Goal: Communication & Community: Answer question/provide support

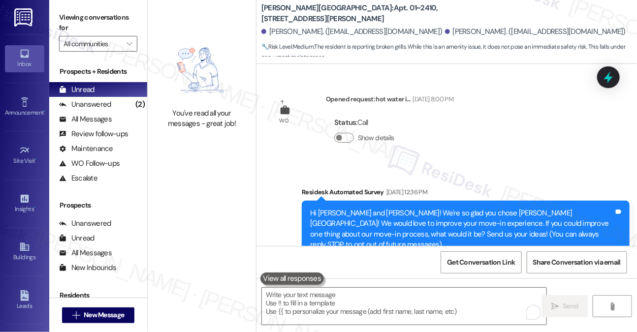
scroll to position [4292, 0]
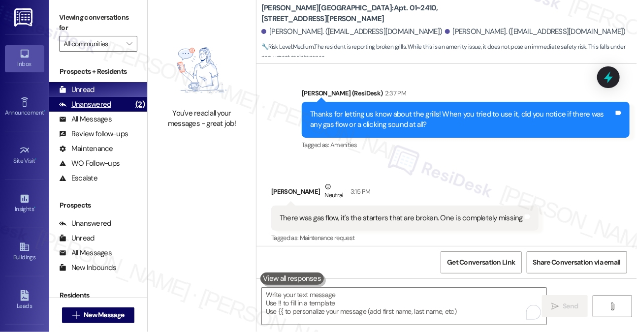
click at [133, 104] on div "(2)" at bounding box center [140, 104] width 14 height 15
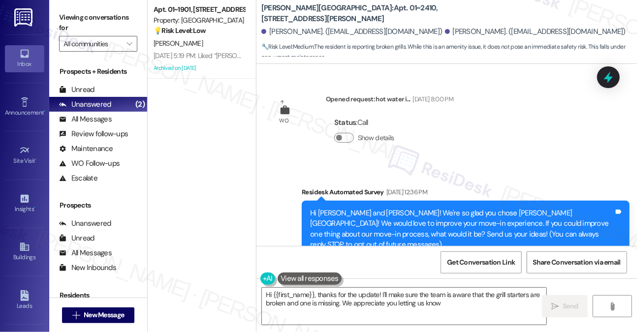
type textarea "Hi {{first_name}}, thanks for the update! I'll make sure the team is aware that…"
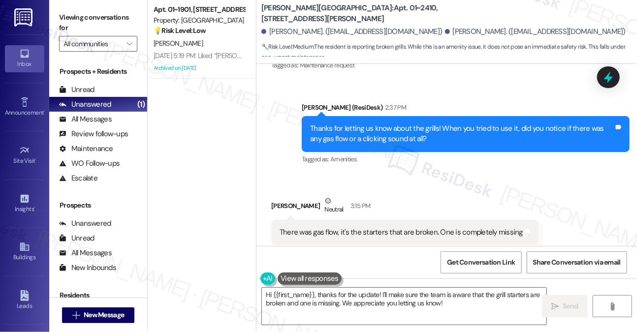
scroll to position [4307, 0]
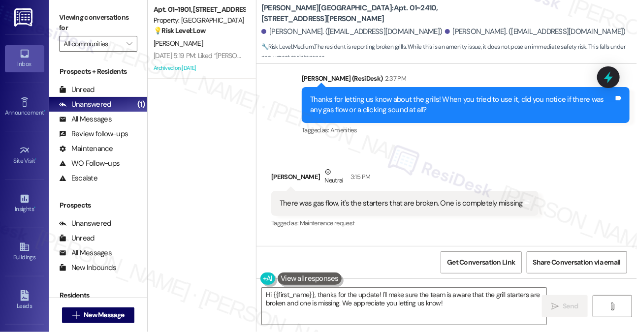
click at [345, 274] on div "Got it, thanks for the update! I'll let the team know about the grill starters.…" at bounding box center [466, 292] width 328 height 36
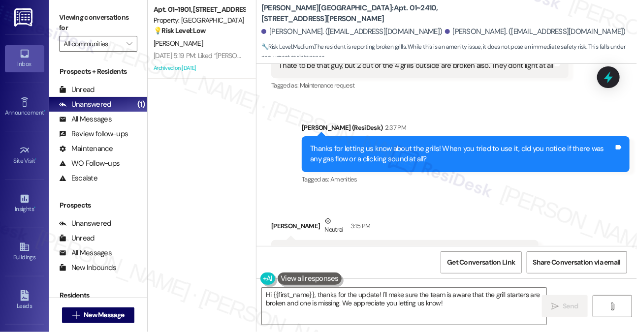
scroll to position [4208, 0]
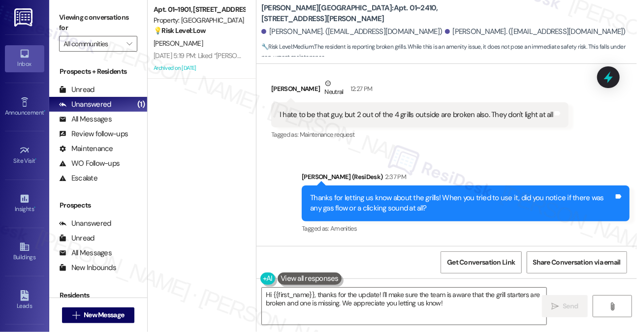
click at [615, 77] on icon at bounding box center [608, 77] width 13 height 13
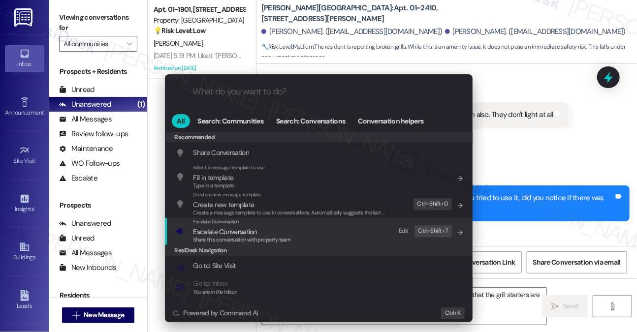
click at [295, 236] on div "Escalate Conversation Escalate Conversation Share this conversation with proper…" at bounding box center [320, 231] width 288 height 27
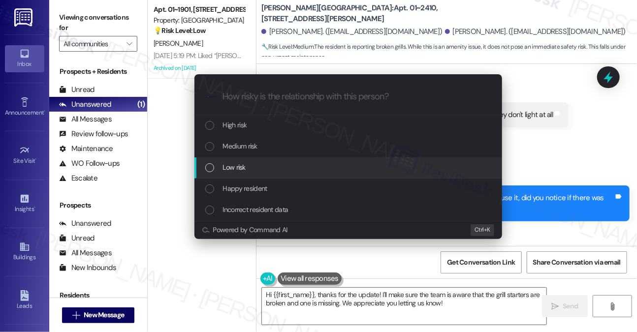
click at [282, 170] on div "Low risk" at bounding box center [349, 167] width 288 height 11
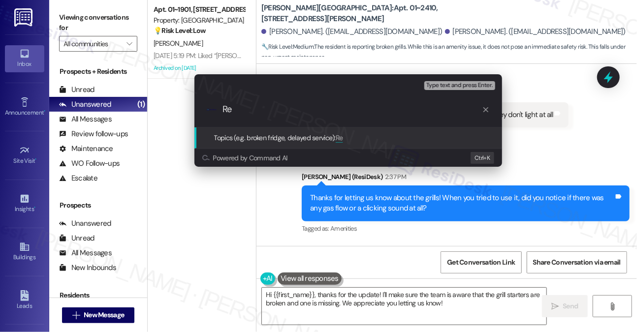
type input "R"
type input "Suggestion for additional chairs in pool and"
click at [485, 108] on icon "progress bar" at bounding box center [486, 109] width 5 height 5
click at [551, 160] on div "Escalate Conversation Low risk Topics (e.g. broken fridge, delayed service) Any…" at bounding box center [318, 166] width 637 height 332
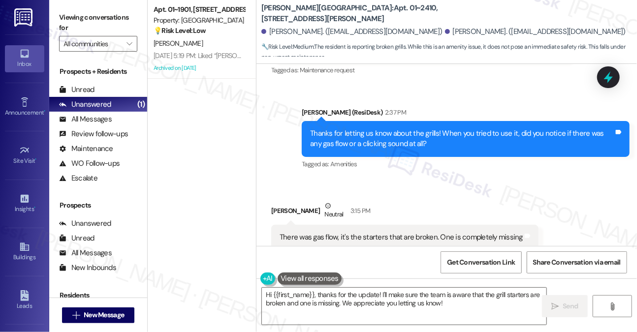
scroll to position [4307, 0]
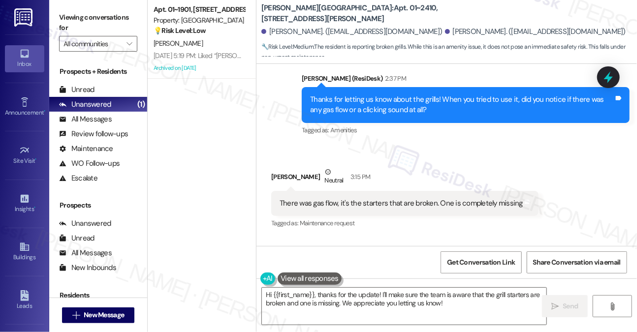
click at [412, 282] on div "Got it, thanks for the update! I'll let the team know about the grill starters.…" at bounding box center [462, 292] width 304 height 21
click at [60, 8] on div "Viewing conversations for All communities " at bounding box center [98, 31] width 98 height 62
drag, startPoint x: 437, startPoint y: 15, endPoint x: 360, endPoint y: 15, distance: 76.8
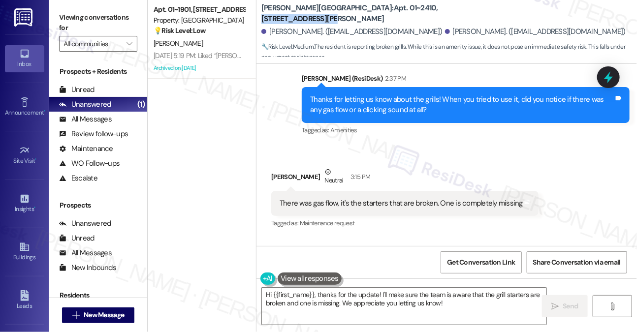
click at [360, 15] on div "[PERSON_NAME][GEOGRAPHIC_DATA]: Apt. 01~[STREET_ADDRESS][PERSON_NAME]" at bounding box center [359, 13] width 197 height 12
copy b "520 [GEOGRAPHIC_DATA][PERSON_NAME]"
click at [83, 20] on label "Viewing conversations for" at bounding box center [98, 23] width 78 height 26
drag, startPoint x: 331, startPoint y: 11, endPoint x: 355, endPoint y: 10, distance: 24.7
click at [355, 10] on b "[PERSON_NAME][GEOGRAPHIC_DATA]: Apt. 01~[STREET_ADDRESS][PERSON_NAME]" at bounding box center [359, 13] width 197 height 21
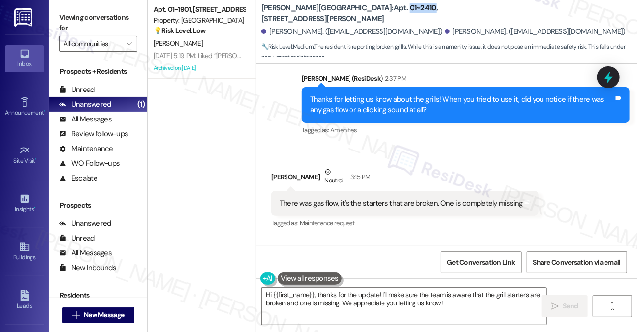
copy b "01~2410"
click at [66, 22] on label "Viewing conversations for" at bounding box center [98, 23] width 78 height 26
click at [77, 25] on label "Viewing conversations for" at bounding box center [98, 23] width 78 height 26
drag, startPoint x: 458, startPoint y: 19, endPoint x: 359, endPoint y: 15, distance: 99.0
click at [359, 15] on div "[PERSON_NAME][GEOGRAPHIC_DATA]: Apt. 01~[STREET_ADDRESS][PERSON_NAME] [PERSON_N…" at bounding box center [449, 29] width 376 height 54
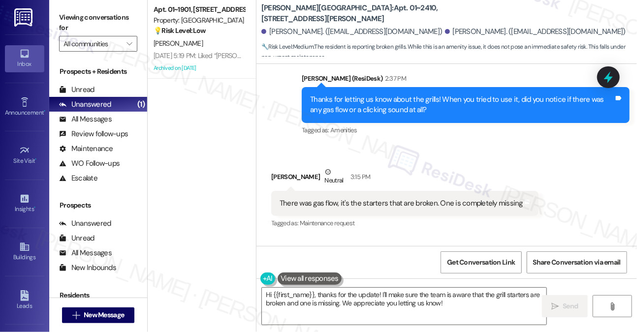
drag, startPoint x: 62, startPoint y: 23, endPoint x: 126, endPoint y: 24, distance: 64.5
click at [62, 23] on label "Viewing conversations for" at bounding box center [98, 23] width 78 height 26
drag, startPoint x: 330, startPoint y: 12, endPoint x: 355, endPoint y: 11, distance: 24.6
click at [355, 11] on b "[PERSON_NAME][GEOGRAPHIC_DATA]: Apt. 01~[STREET_ADDRESS][PERSON_NAME]" at bounding box center [359, 13] width 197 height 21
copy b "01~2410"
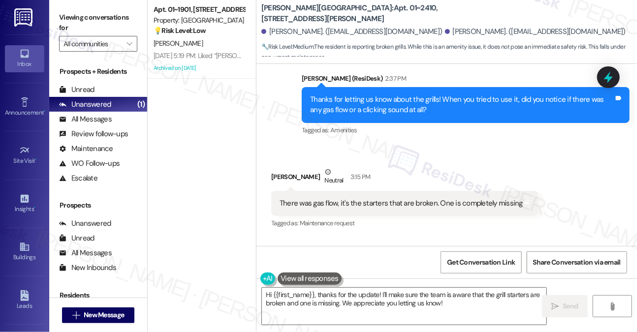
click at [73, 24] on label "Viewing conversations for" at bounding box center [98, 23] width 78 height 26
click at [324, 198] on div "There was gas flow, it's the starters that are broken. One is completely missing" at bounding box center [401, 203] width 243 height 10
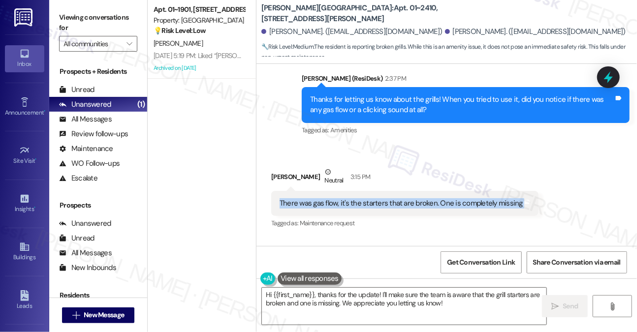
click at [324, 198] on div "There was gas flow, it's the starters that are broken. One is completely missing" at bounding box center [401, 203] width 243 height 10
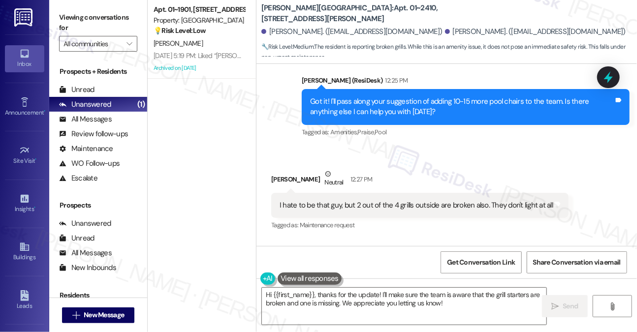
scroll to position [4061, 0]
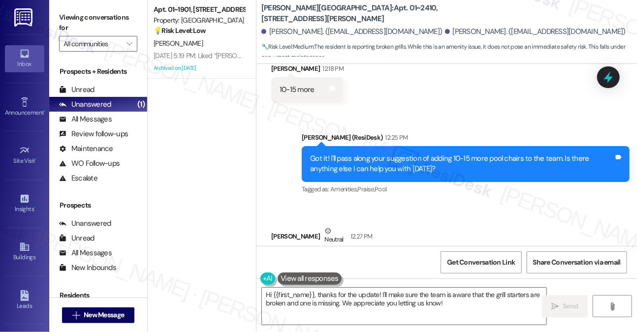
drag, startPoint x: 353, startPoint y: 175, endPoint x: 555, endPoint y: 166, distance: 202.6
click at [550, 250] on div "I hate to be that guy, but 2 out of the 4 grills outside are broken also. They …" at bounding box center [419, 262] width 297 height 25
copy div "2 out of the 4 grills outside are broken also. They don't light at all Tags and…"
click at [79, 17] on label "Viewing conversations for" at bounding box center [98, 23] width 78 height 26
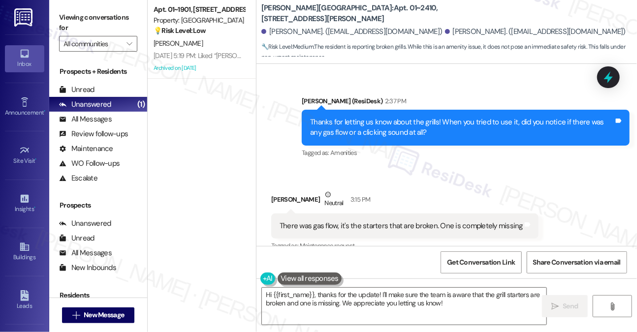
scroll to position [4307, 0]
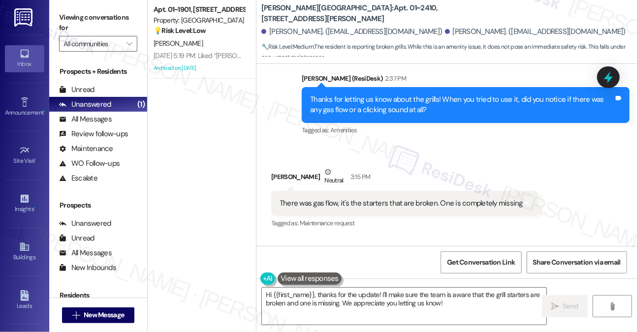
click at [374, 191] on div "There was gas flow, it's the starters that are broken. One is completely missin…" at bounding box center [404, 203] width 267 height 25
click at [376, 191] on div "There was gas flow, it's the starters that are broken. One is completely missin…" at bounding box center [404, 203] width 267 height 25
click at [380, 191] on div "There was gas flow, it's the starters that are broken. One is completely missin…" at bounding box center [404, 203] width 267 height 25
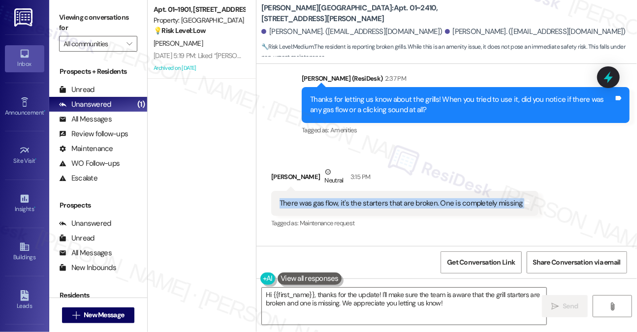
click at [380, 191] on div "There was gas flow, it's the starters that are broken. One is completely missin…" at bounding box center [404, 203] width 267 height 25
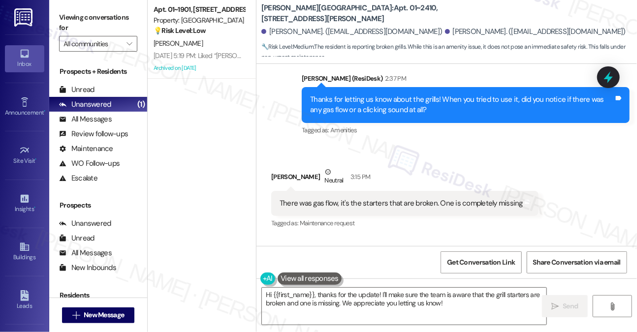
click at [83, 12] on label "Viewing conversations for" at bounding box center [98, 23] width 78 height 26
click at [66, 16] on label "Viewing conversations for" at bounding box center [98, 23] width 78 height 26
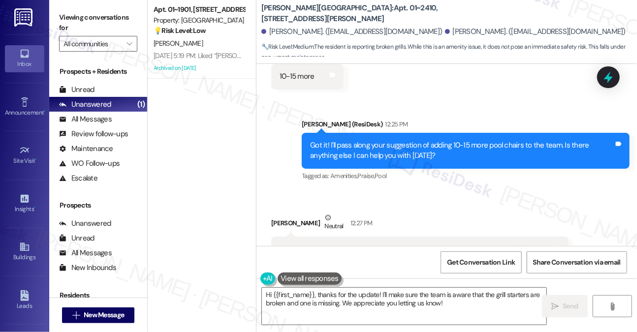
scroll to position [4011, 0]
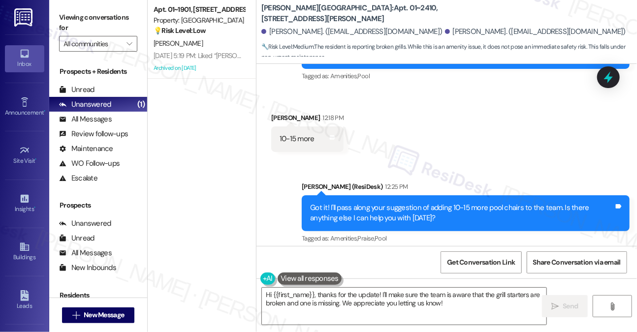
drag, startPoint x: 356, startPoint y: 175, endPoint x: 340, endPoint y: 173, distance: 16.9
click at [343, 253] on div "Received via SMS [PERSON_NAME] Neutral 12:27 PM I hate to be that guy, but 2 ou…" at bounding box center [447, 300] width 381 height 94
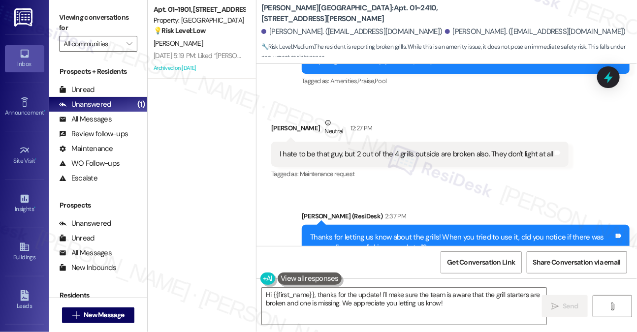
scroll to position [4307, 0]
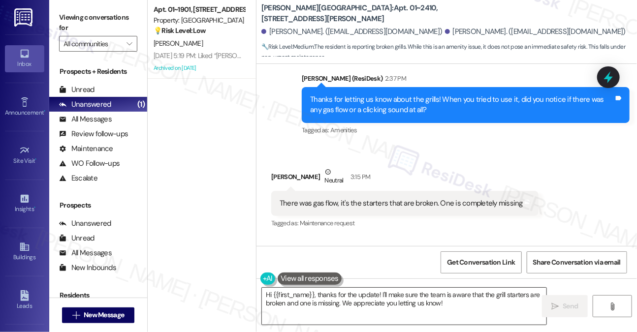
click at [388, 291] on textarea "Hi {{first_name}}, thanks for the update! I'll make sure the team is aware that…" at bounding box center [404, 306] width 285 height 37
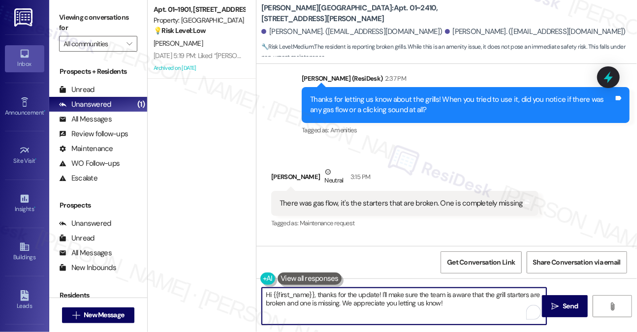
click at [388, 291] on textarea "Hi {{first_name}}, thanks for the update! I'll make sure the team is aware that…" at bounding box center [404, 306] width 285 height 37
click at [503, 298] on textarea "Also [PERSON_NAME], pleasse confirm we have your permission to enter about your…" at bounding box center [404, 306] width 285 height 37
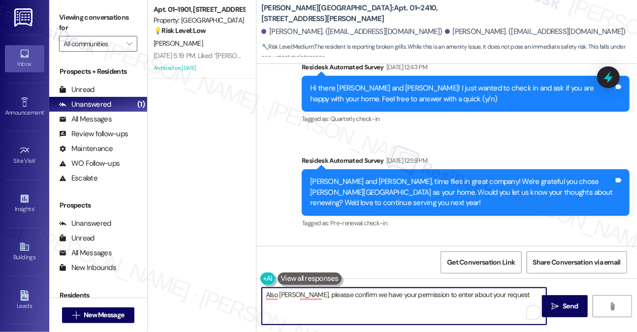
scroll to position [3174, 0]
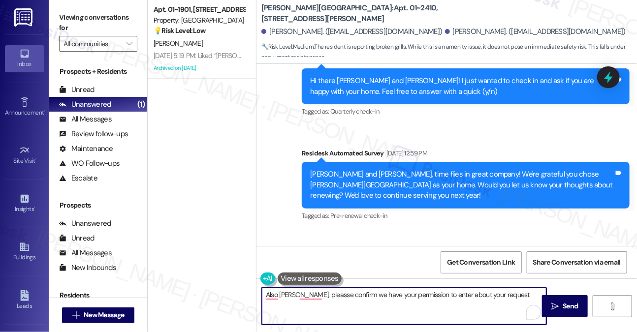
click at [513, 294] on textarea "Also [PERSON_NAME], pleasse confirm we have your permission to enter about your…" at bounding box center [404, 306] width 285 height 37
type textarea "Also [PERSON_NAME], pleasse confirm we have your permission to enter about your…"
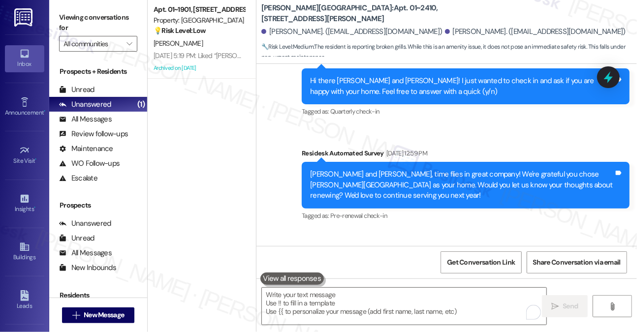
click at [55, 15] on div "Viewing conversations for All communities " at bounding box center [98, 31] width 98 height 62
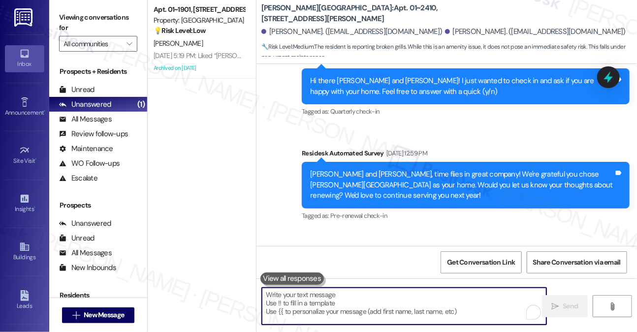
click at [388, 299] on textarea "To enrich screen reader interactions, please activate Accessibility in Grammarl…" at bounding box center [404, 306] width 285 height 37
paste textarea "Also, [PERSON_NAME], could you please confirm that we have your permission to e…"
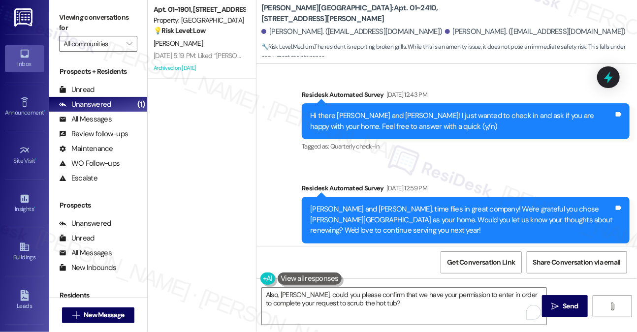
drag, startPoint x: 523, startPoint y: 112, endPoint x: 536, endPoint y: 119, distance: 14.5
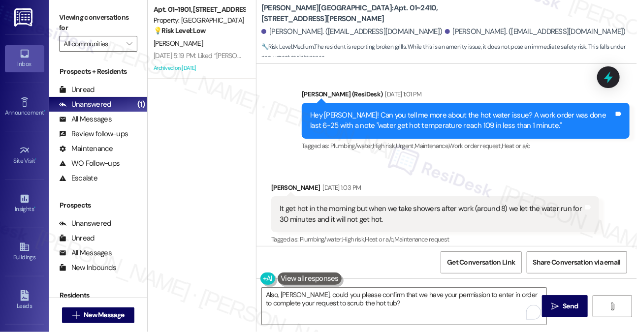
scroll to position [345, 0]
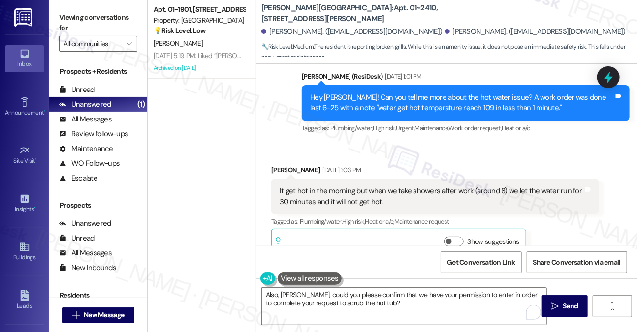
click at [366, 186] on div "It get hot in the morning but when we take showers after work (around 8) we let…" at bounding box center [432, 196] width 304 height 21
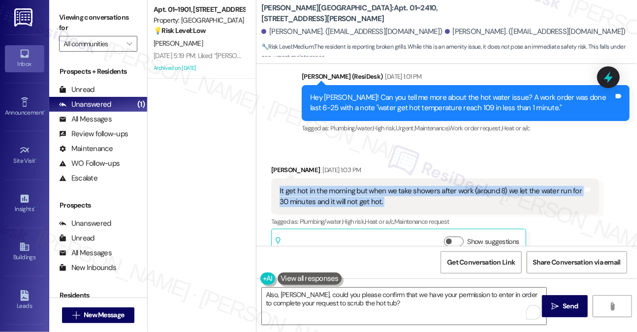
click at [366, 186] on div "It get hot in the morning but when we take showers after work (around 8) we let…" at bounding box center [432, 196] width 304 height 21
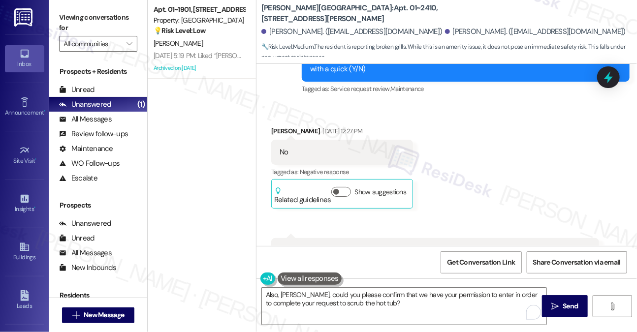
scroll to position [985, 0]
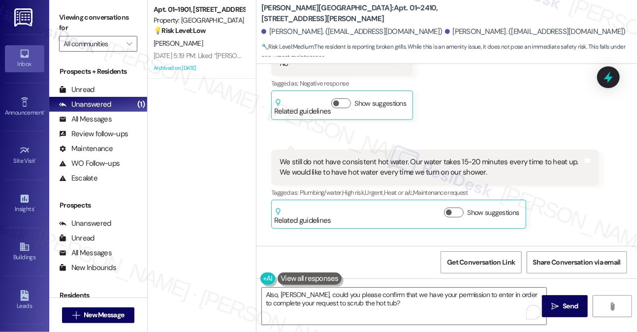
click at [450, 157] on div "We still do not have consistent hot water. Our water takes 15-20 minutes every …" at bounding box center [432, 167] width 304 height 21
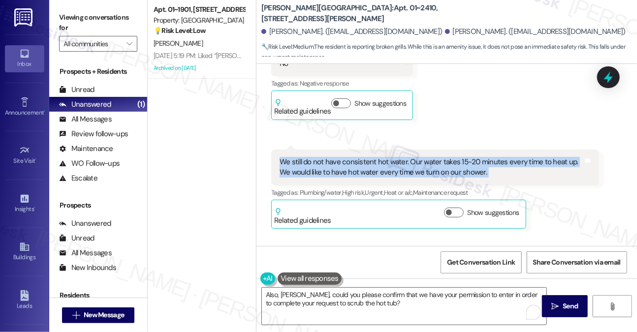
click at [450, 157] on div "We still do not have consistent hot water. Our water takes 15-20 minutes every …" at bounding box center [432, 167] width 304 height 21
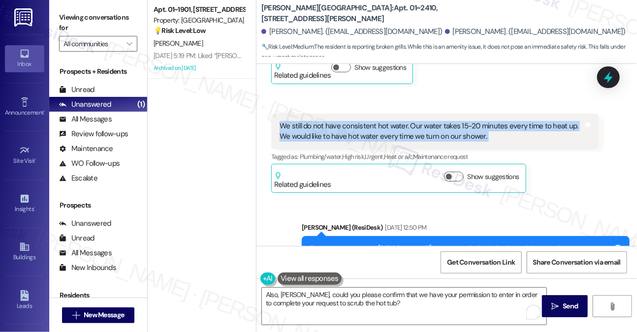
scroll to position [1132, 0]
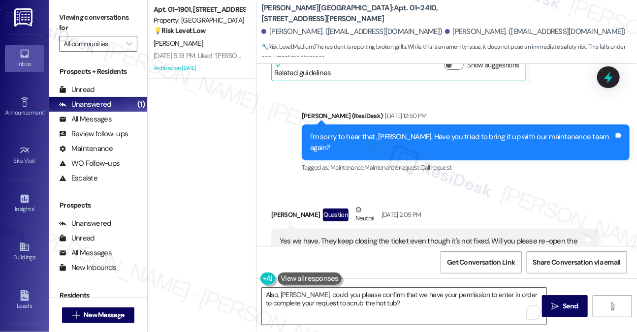
click at [376, 303] on textarea "Also, [PERSON_NAME], could you please confirm that we have your permission to e…" at bounding box center [404, 306] width 285 height 37
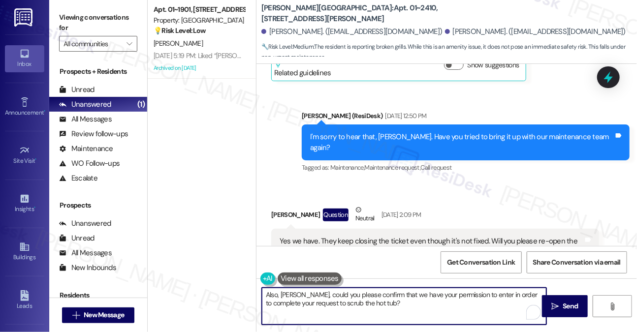
click at [523, 292] on textarea "Also, [PERSON_NAME], could you please confirm that we have your permission to e…" at bounding box center [404, 306] width 285 height 37
click at [510, 292] on textarea "Also, [PERSON_NAME], could you please confirm that we have your permission to e…" at bounding box center [404, 306] width 285 height 37
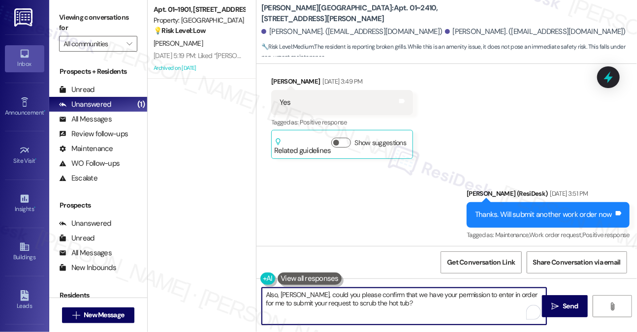
scroll to position [1625, 0]
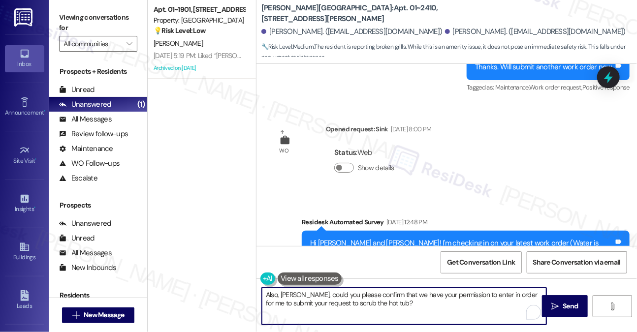
click at [406, 299] on textarea "Also, [PERSON_NAME], could you please confirm that we have your permission to e…" at bounding box center [404, 306] width 285 height 37
drag, startPoint x: 405, startPoint y: 319, endPoint x: 410, endPoint y: 313, distance: 8.1
click at [405, 319] on textarea "Also, [PERSON_NAME], could you please confirm that we have your permission to e…" at bounding box center [404, 306] width 285 height 37
click at [316, 308] on textarea "Also, [PERSON_NAME], could you please confirm that we have your permission to e…" at bounding box center [404, 306] width 285 height 37
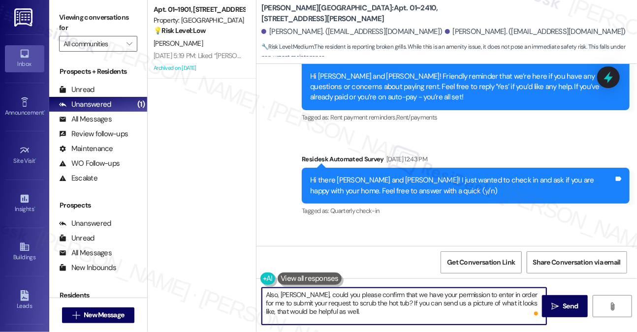
scroll to position [3200, 0]
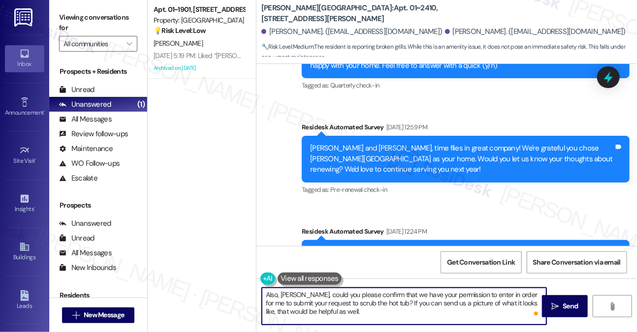
type textarea "Also, [PERSON_NAME], could you please confirm that we have your permission to e…"
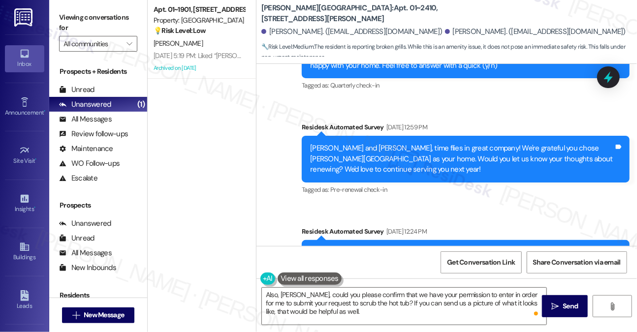
drag, startPoint x: 633, startPoint y: 195, endPoint x: 619, endPoint y: 198, distance: 14.1
click at [633, 219] on div "Survey, sent via SMS Residesk Automated Survey [DATE] 12:24 PM Hi [PERSON_NAME]…" at bounding box center [465, 264] width 343 height 90
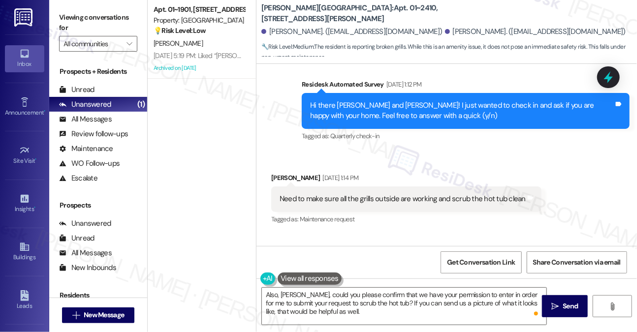
scroll to position [3545, 0]
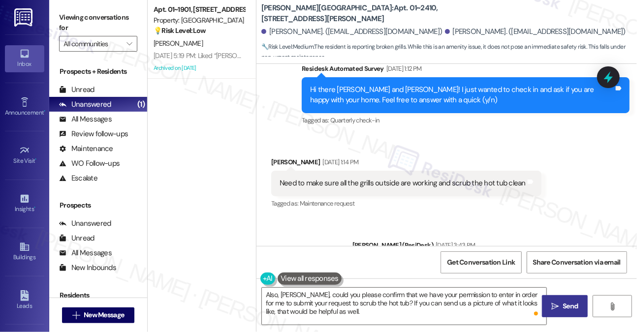
click at [549, 309] on span " Send" at bounding box center [564, 306] width 31 height 10
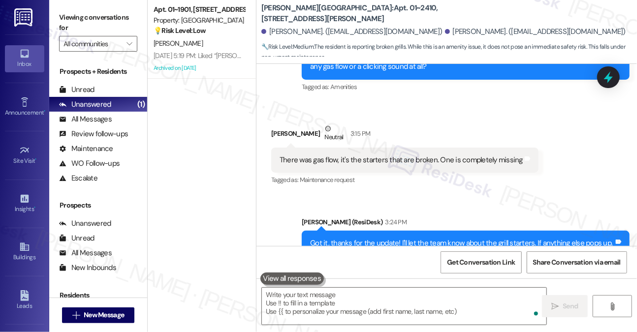
scroll to position [4396, 0]
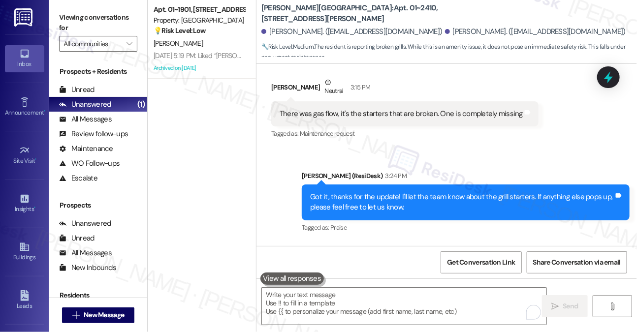
click at [375, 286] on div "Also, [PERSON_NAME], could you please confirm that we have your permission to e…" at bounding box center [462, 302] width 304 height 32
